Goal: Obtain resource: Download file/media

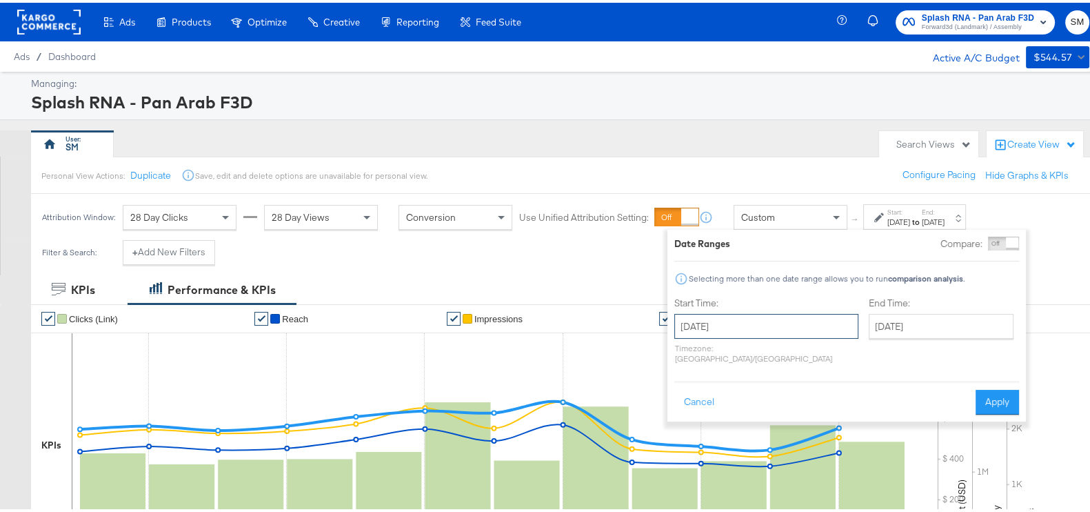
click at [754, 326] on input "[DATE]" at bounding box center [766, 323] width 184 height 25
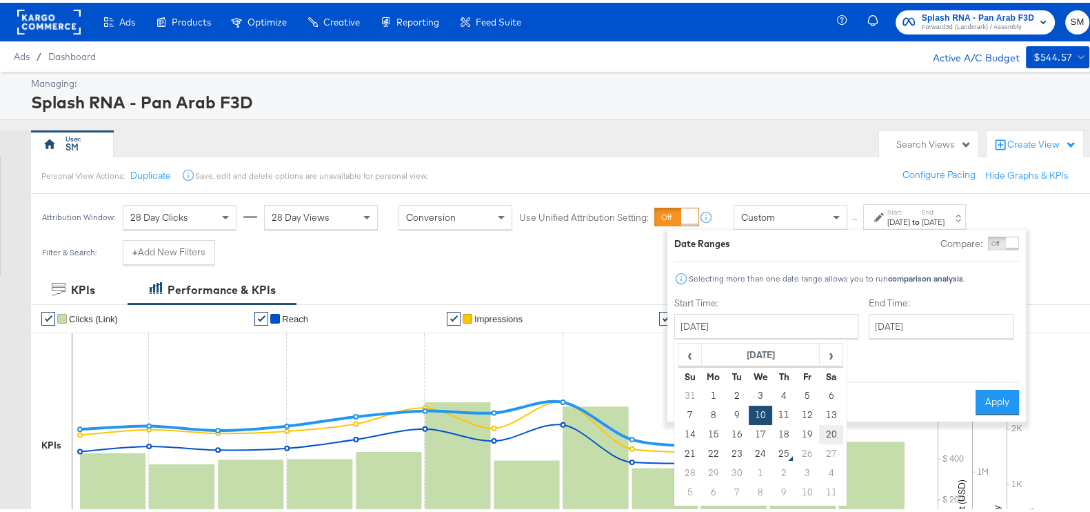
click at [823, 425] on td "20" at bounding box center [830, 431] width 23 height 19
type input "[DATE]"
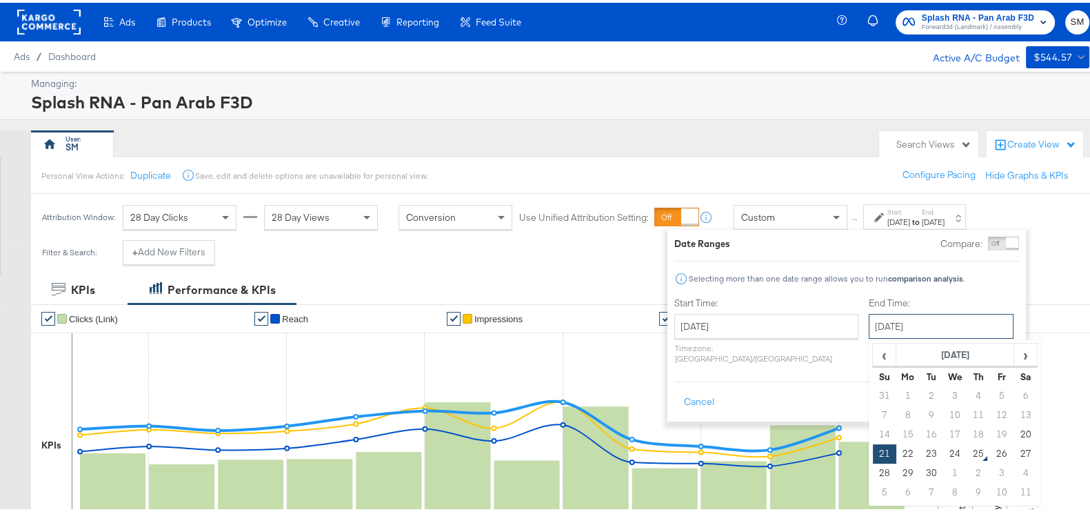
click at [879, 321] on input "[DATE]" at bounding box center [941, 323] width 145 height 25
click at [943, 449] on td "24" at bounding box center [954, 450] width 23 height 19
type input "[DATE]"
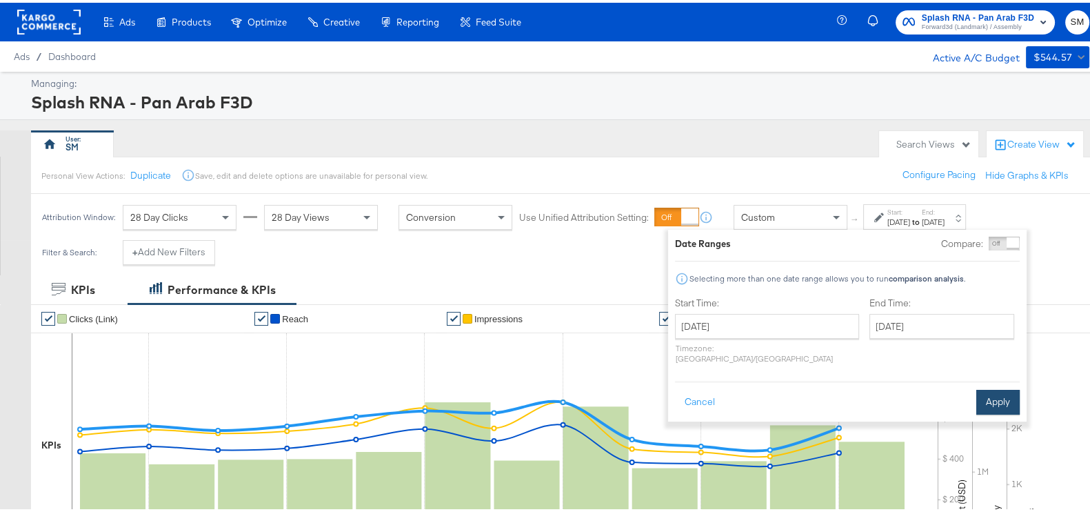
click at [999, 389] on button "Apply" at bounding box center [997, 399] width 43 height 25
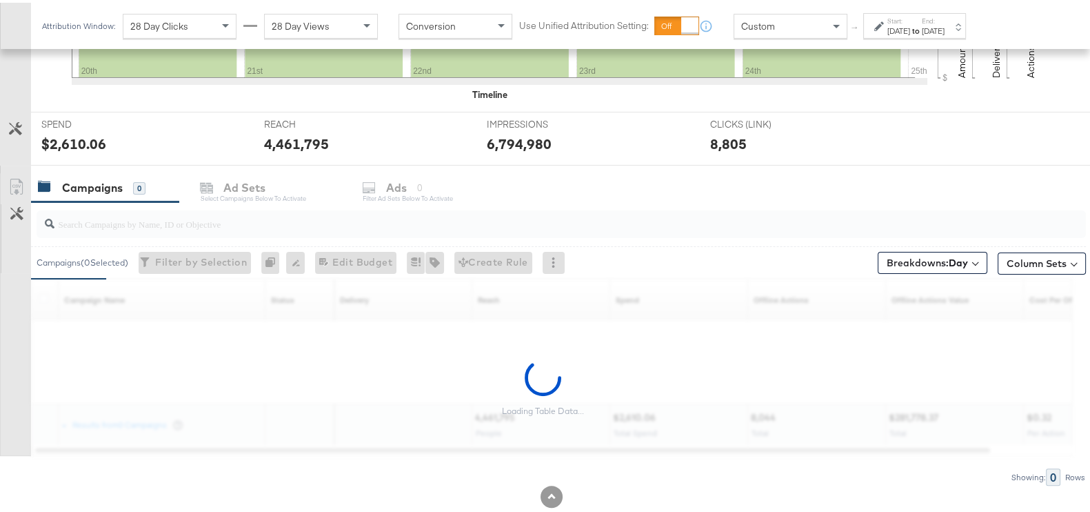
scroll to position [492, 0]
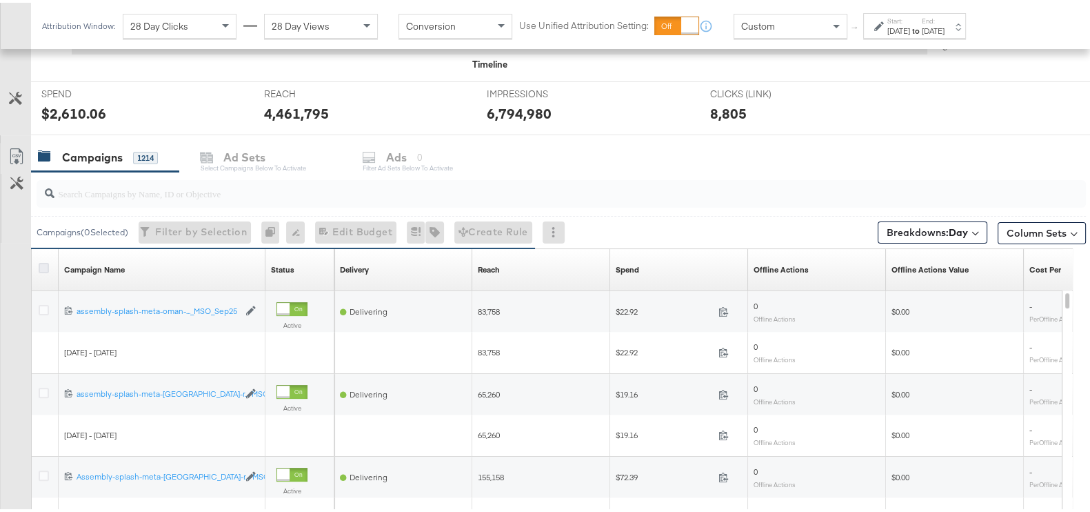
click at [43, 260] on icon at bounding box center [44, 265] width 10 height 10
click at [0, 0] on input "checkbox" at bounding box center [0, 0] width 0 height 0
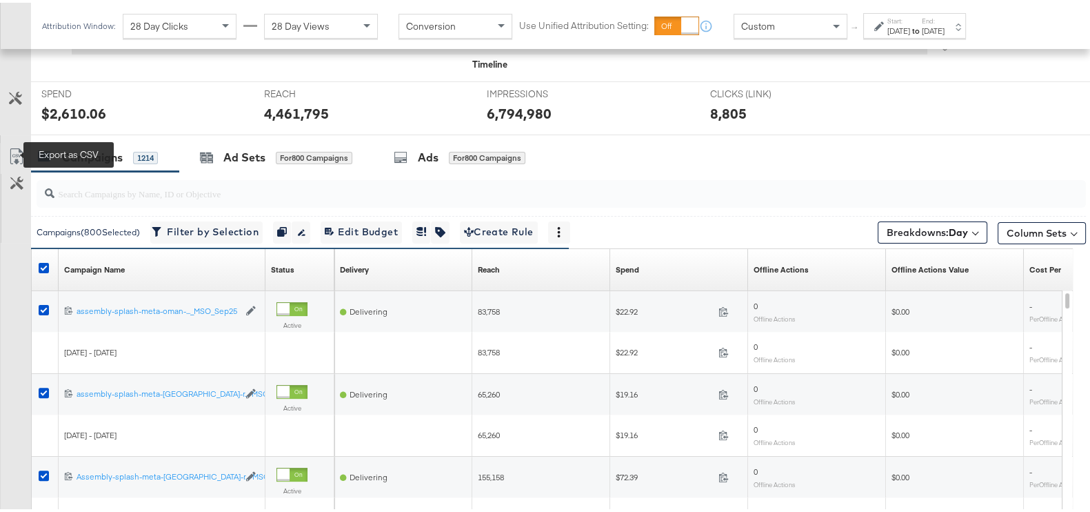
click at [19, 152] on icon at bounding box center [16, 156] width 8 height 10
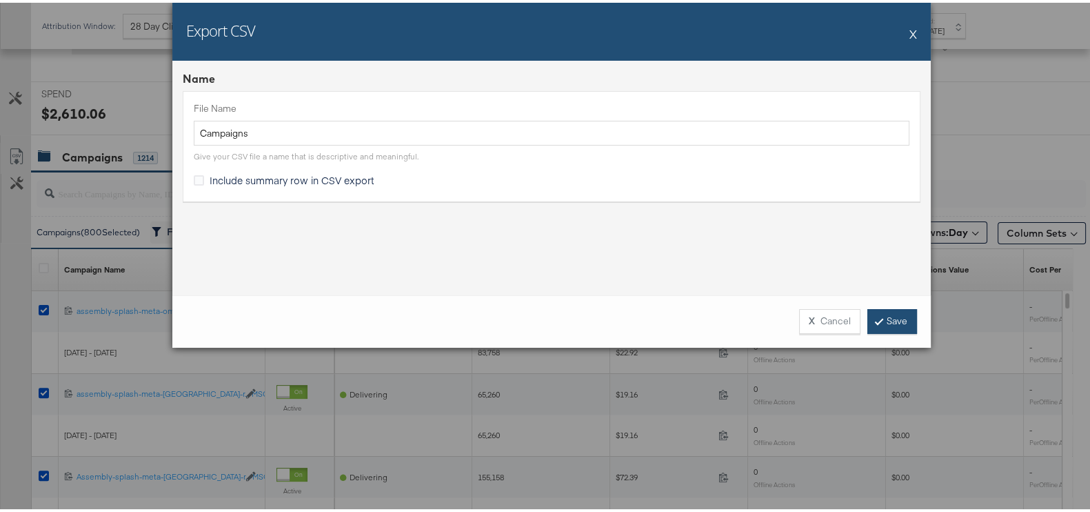
click at [900, 313] on link "Save" at bounding box center [892, 318] width 50 height 25
